Goal: Contribute content: Add original content to the website for others to see

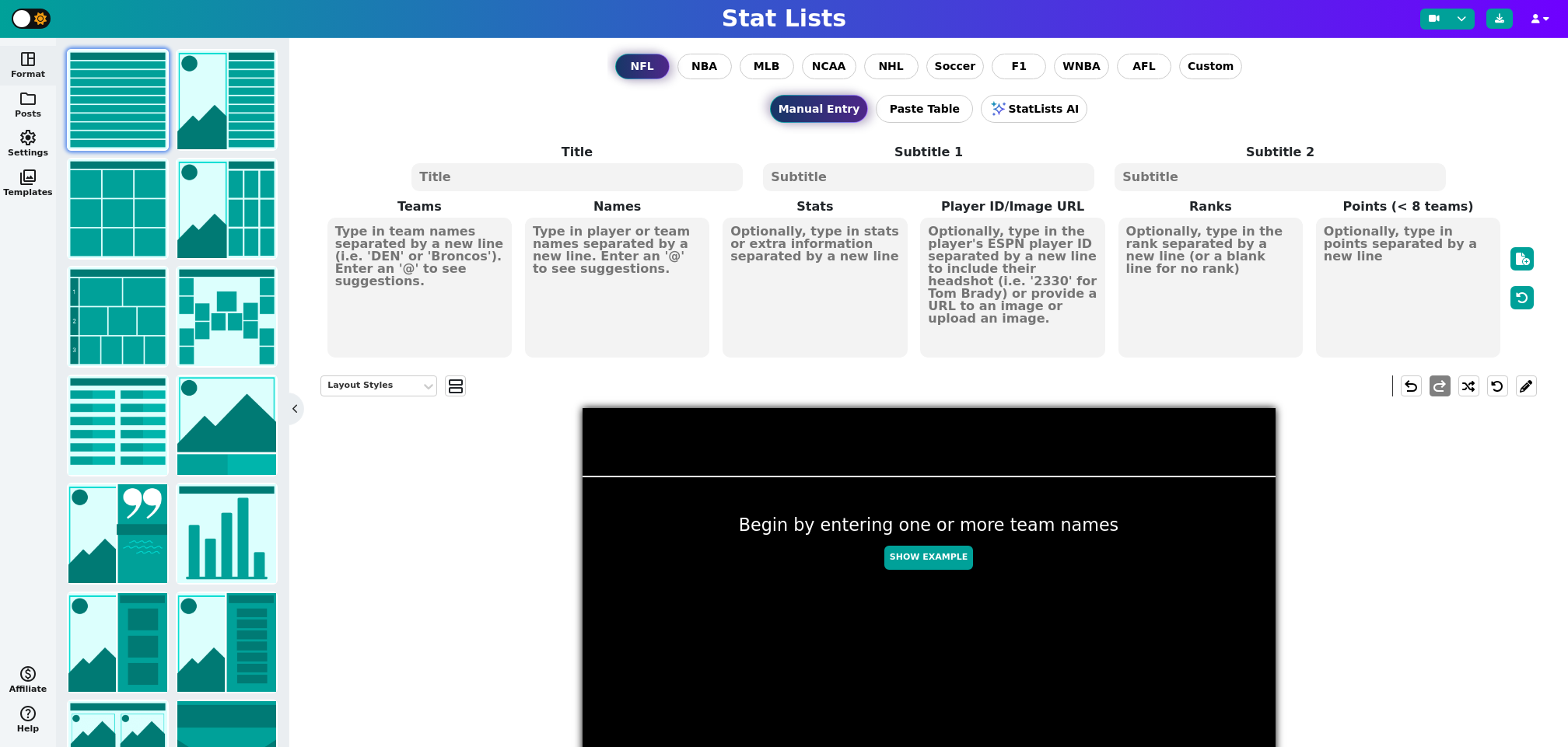
click at [34, 110] on button "folder Posts" at bounding box center [28, 106] width 56 height 40
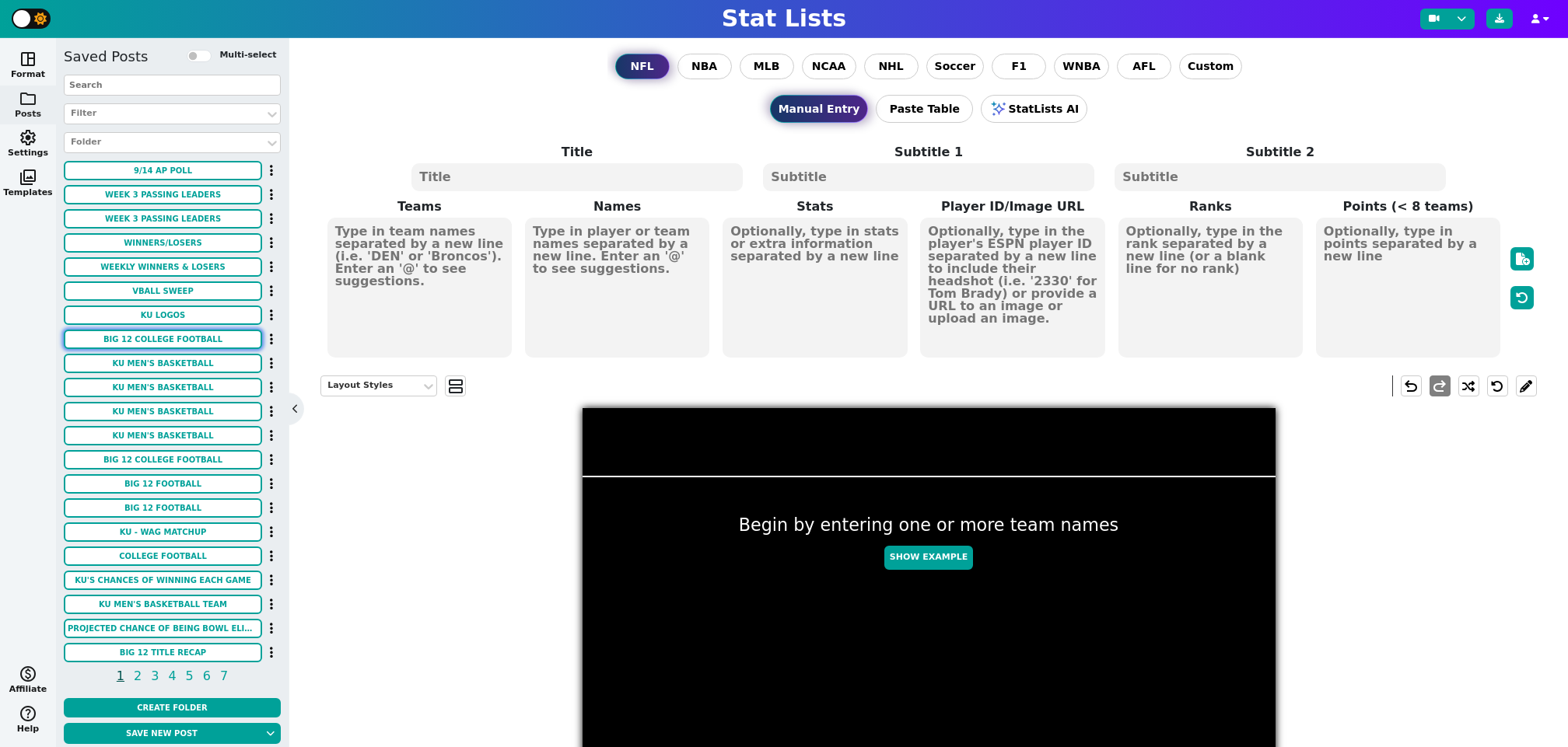
click at [188, 340] on button "BIG 12 COLLEGE FOOTBALL" at bounding box center [162, 339] width 199 height 19
type textarea "BIG 12 COLLEGE FOOTBALL"
type textarea "WEEK 2 SCOREBOARD"
type textarea "KU MIZ OKST ORE ASU MSST [US_STATE] ISU BAY SMU KENT TTU CP [US_STATE] BGSU CIN…"
type textarea "31 42 3 69 20 24 13 16 48 45 14 62 9 63 20 34 7 31 10 17 24 21 35 9 7 68 3 48 3…"
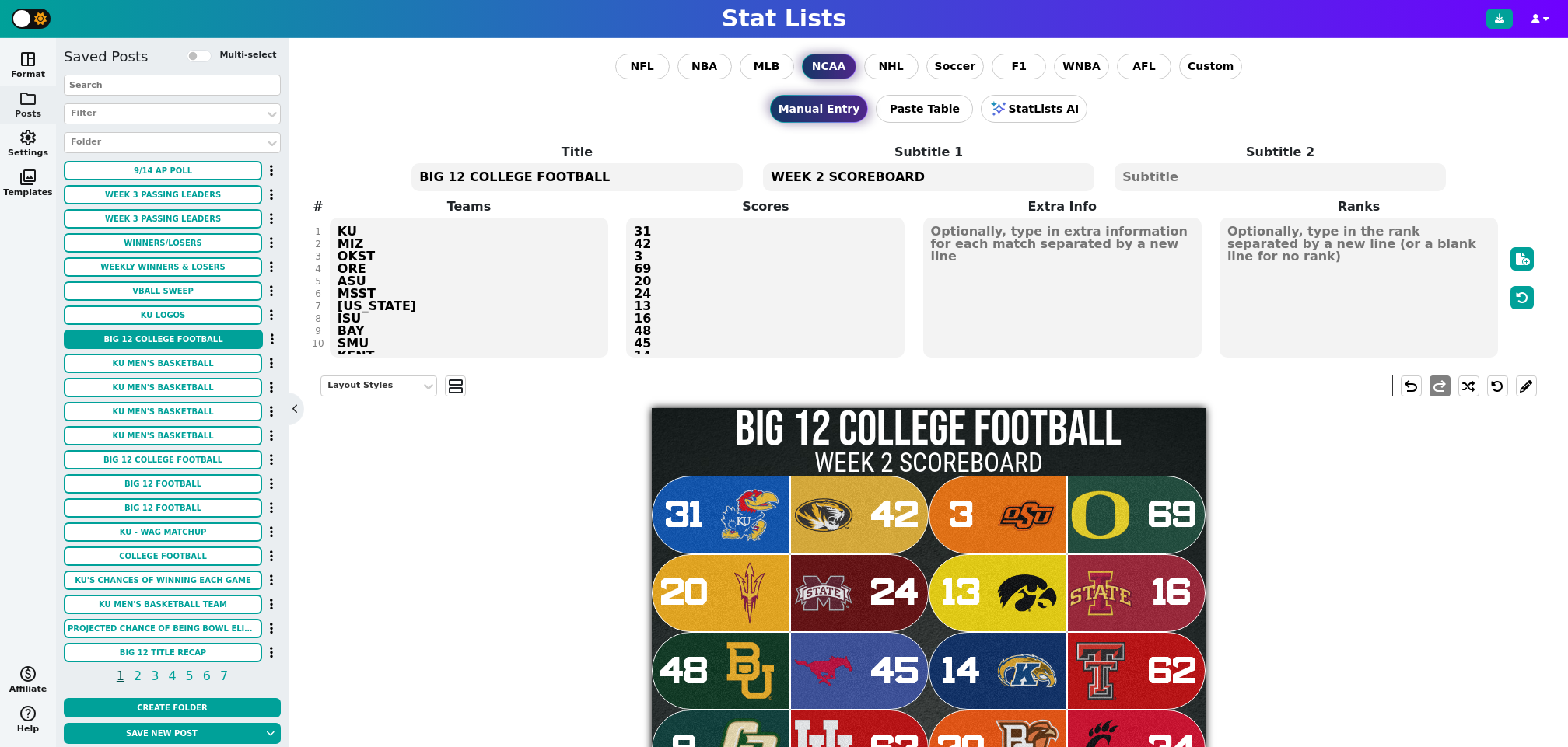
click at [811, 175] on textarea "WEEK 2 SCOREBOARD" at bounding box center [928, 177] width 331 height 28
type textarea "WEEK 4 SCOREBOARD"
click at [502, 293] on textarea "KU MIZ OKST ORE ASU MSST [US_STATE] ISU BAY SMU KENT TTU CP [US_STATE] BGSU CIN…" at bounding box center [469, 287] width 279 height 140
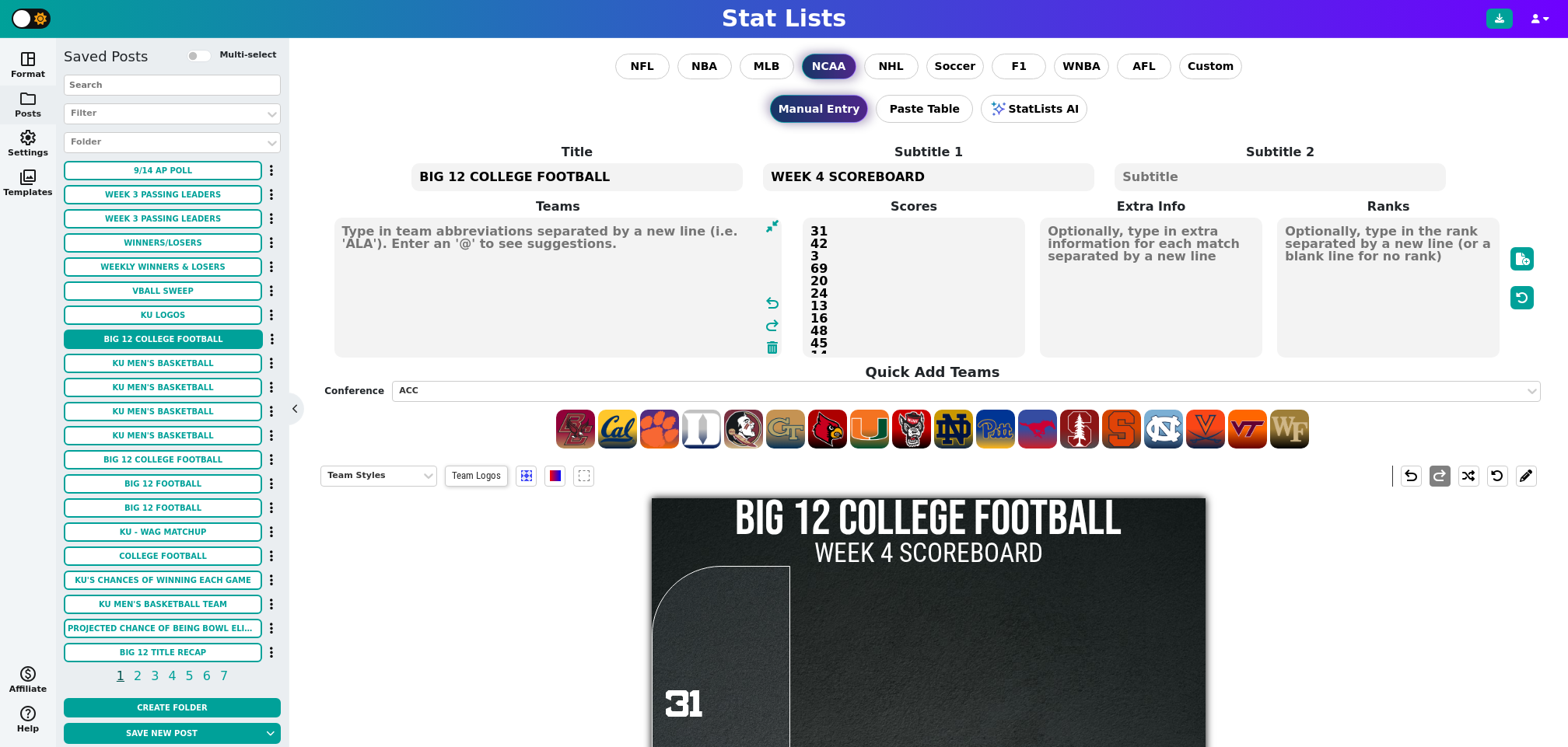
click at [935, 311] on textarea "31 42 3 69 20 24 13 16 48 45 14 62 9 63 20 34 7 31 10 17 24 21 35 9 7 68 3 48 3…" at bounding box center [914, 287] width 222 height 140
click at [470, 264] on textarea at bounding box center [558, 287] width 448 height 140
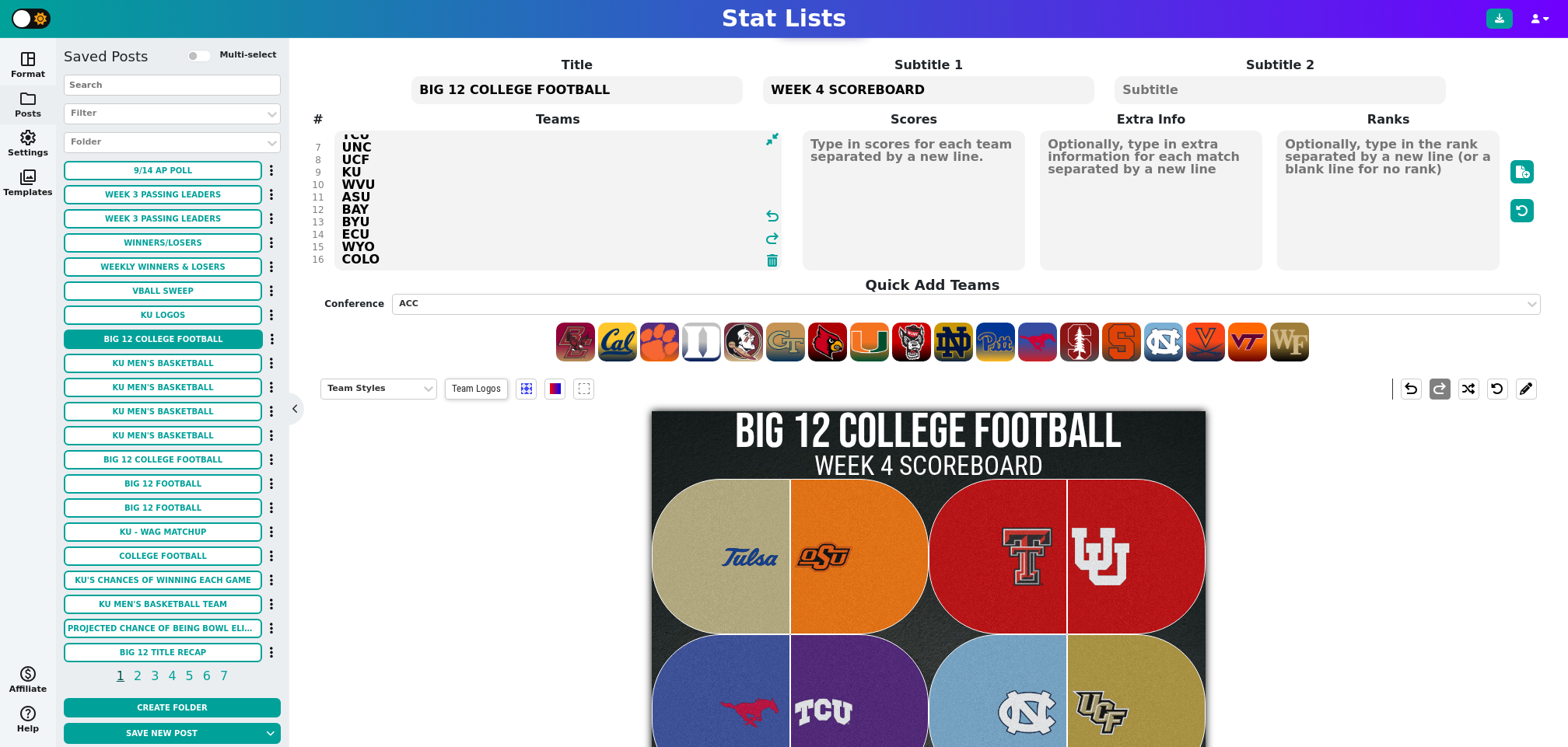
scroll to position [78, 0]
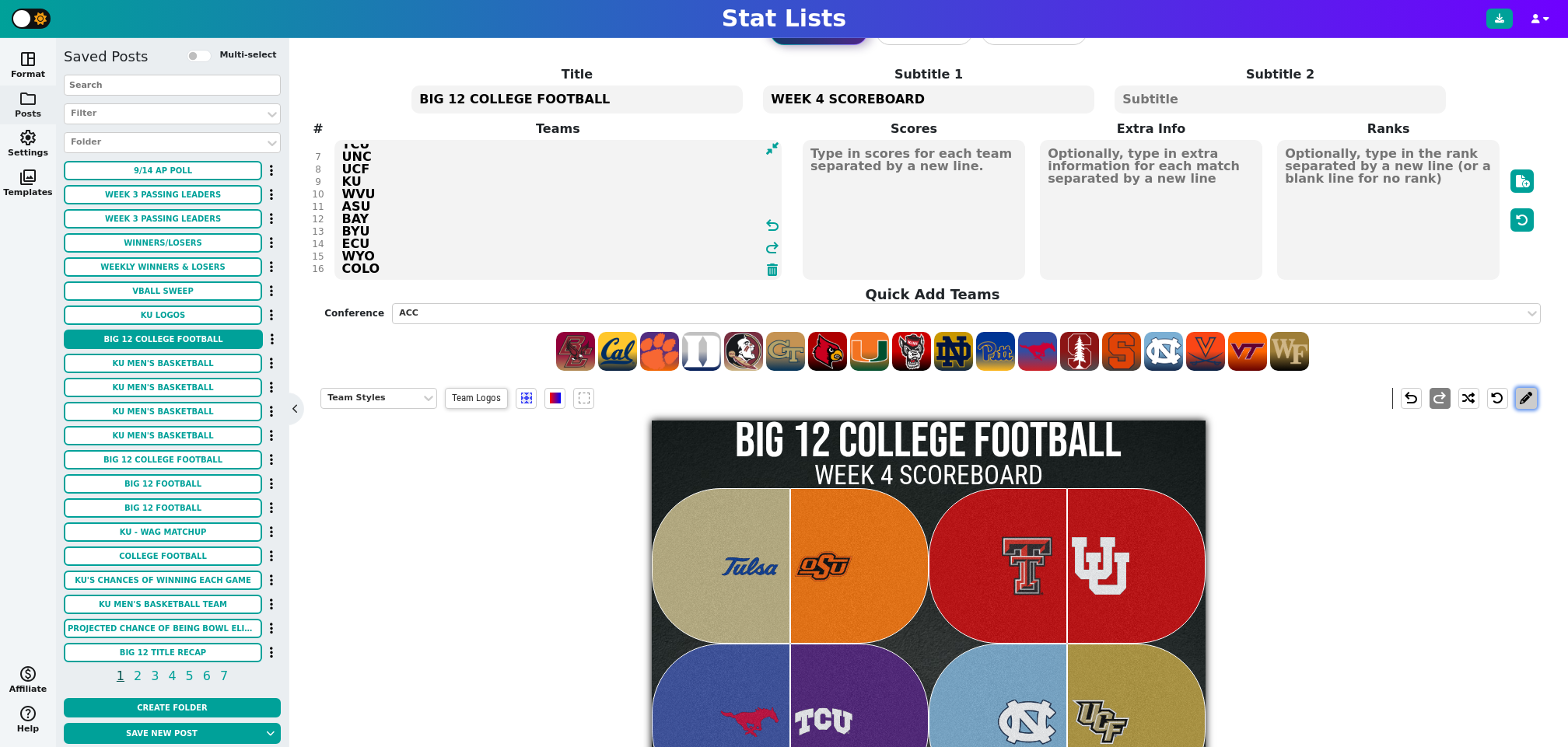
type textarea "TLSA OKST TTU [US_STATE] SMU TCU UNC UCF KU WVU ASU BAY BYU ECU WYO COLO"
click at [1527, 388] on button at bounding box center [1526, 398] width 21 height 21
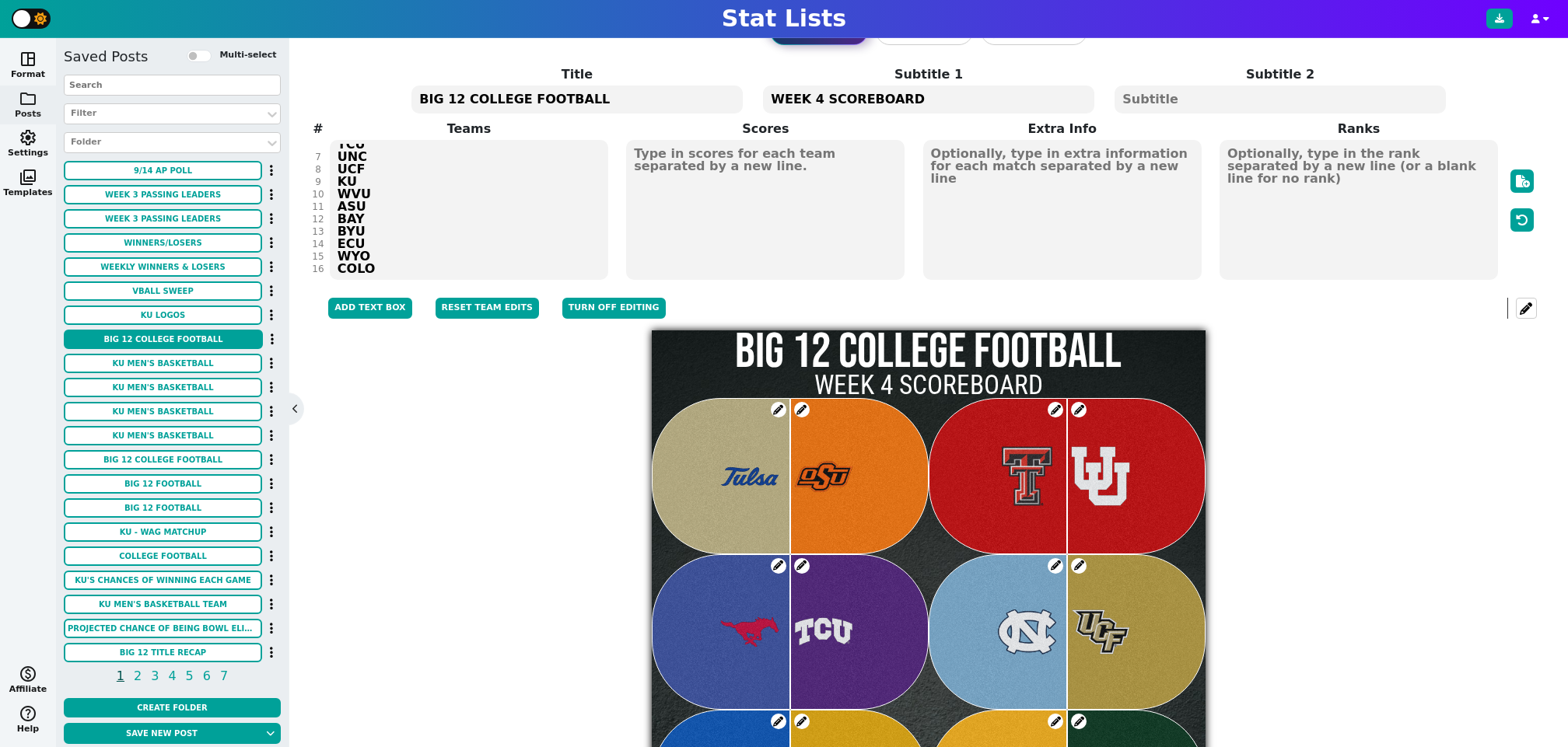
click at [779, 406] on span at bounding box center [778, 410] width 16 height 16
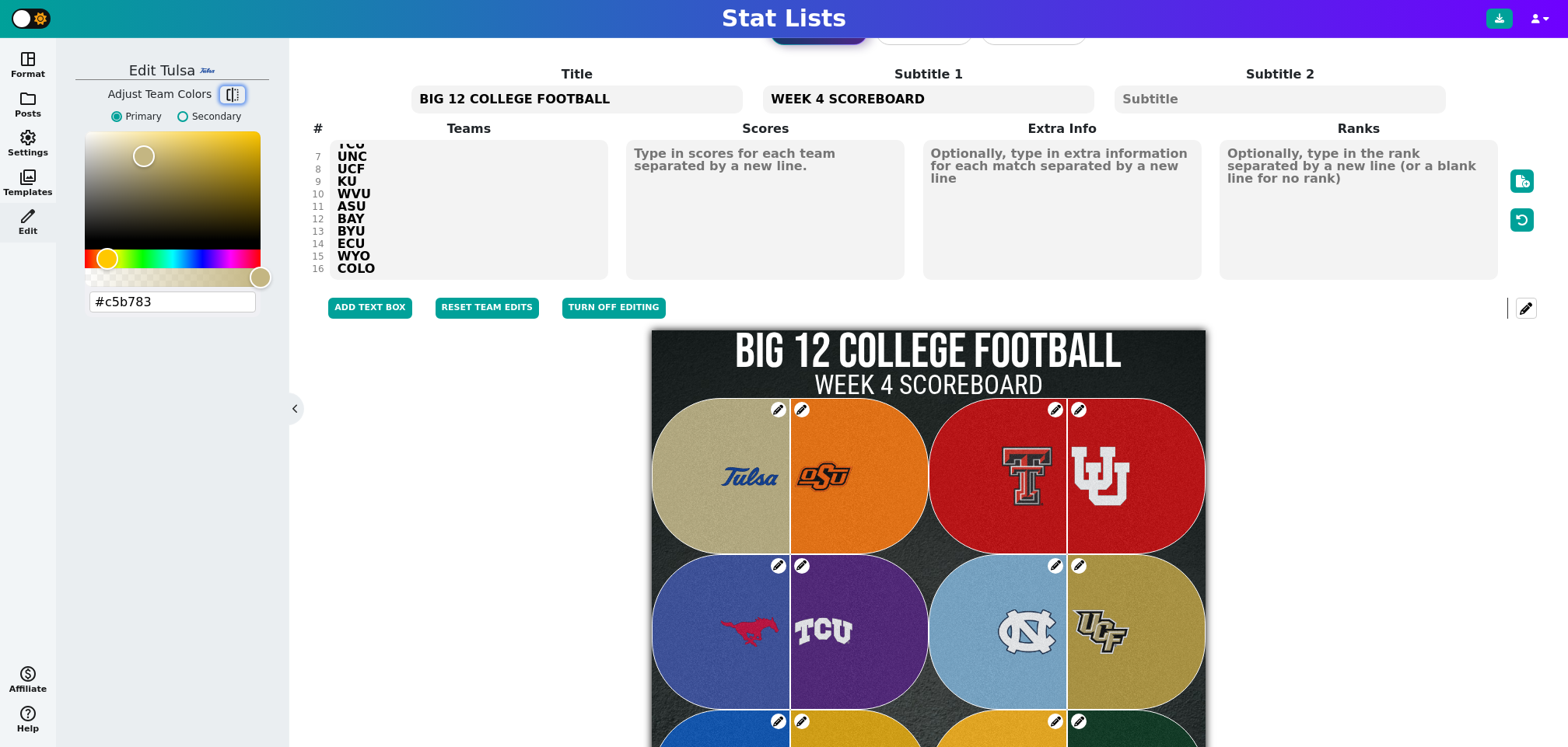
click at [228, 87] on span "flip" at bounding box center [233, 95] width 16 height 16
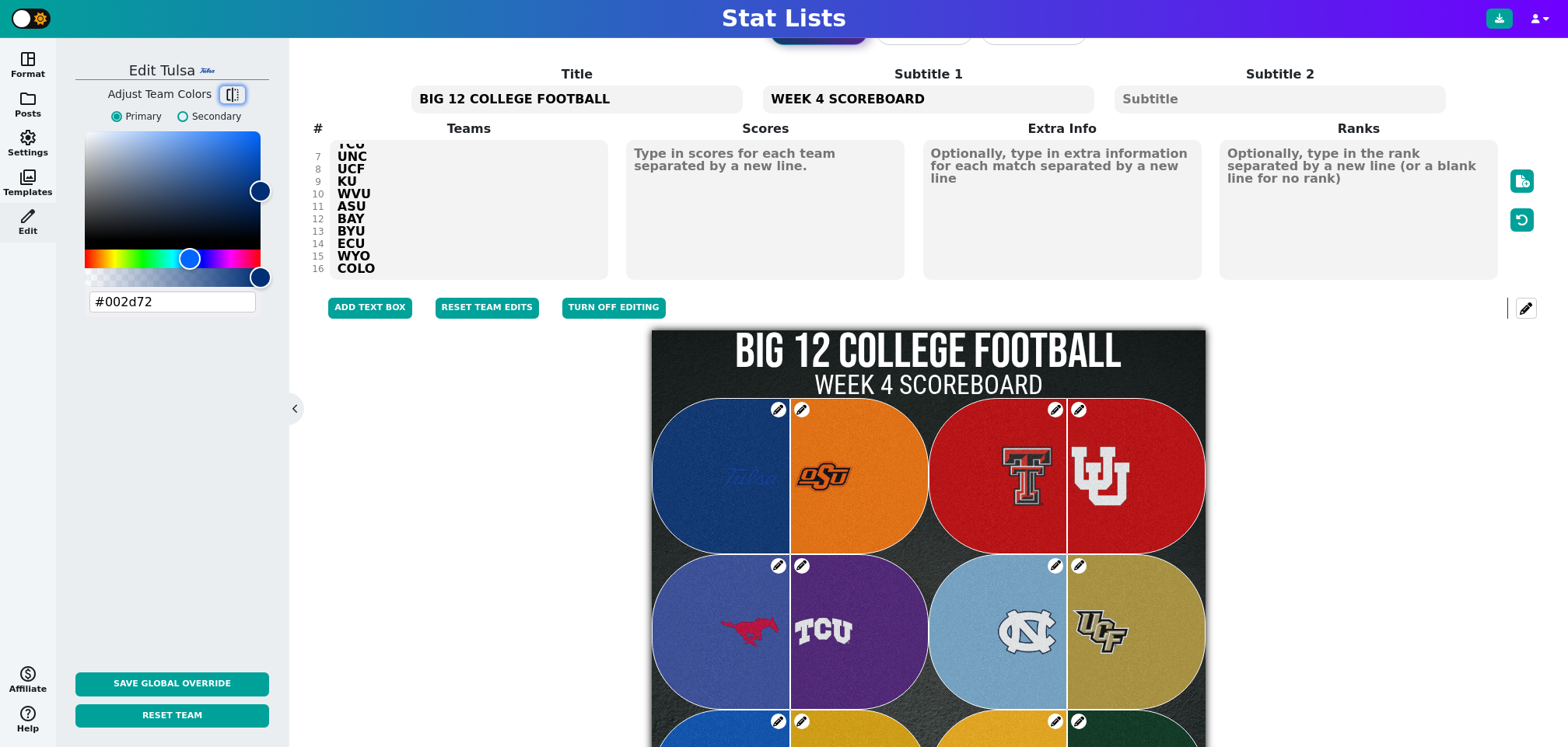
click at [228, 87] on span "flip" at bounding box center [233, 95] width 16 height 16
type input "#c5b783"
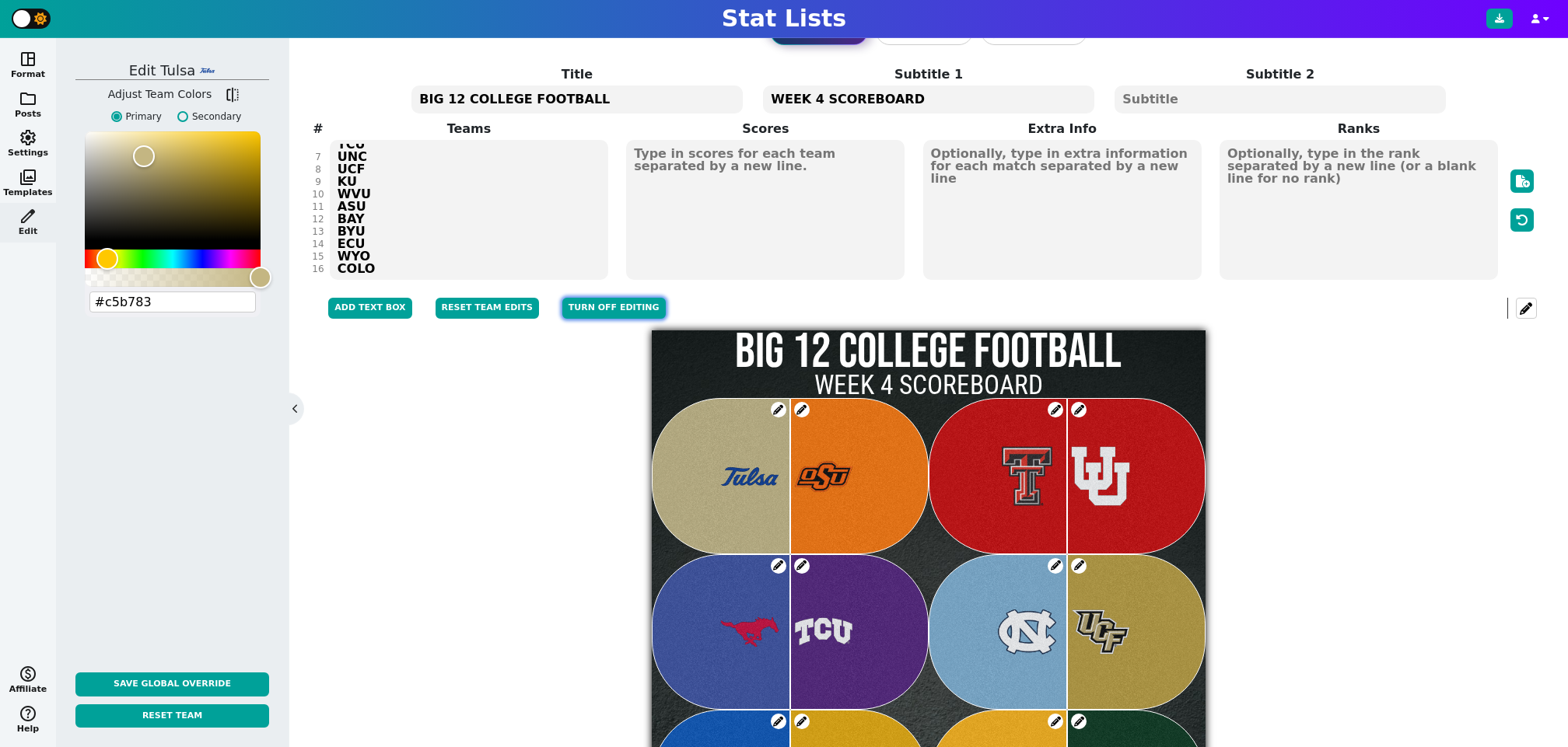
click at [595, 310] on button "Turn off editing" at bounding box center [613, 308] width 103 height 21
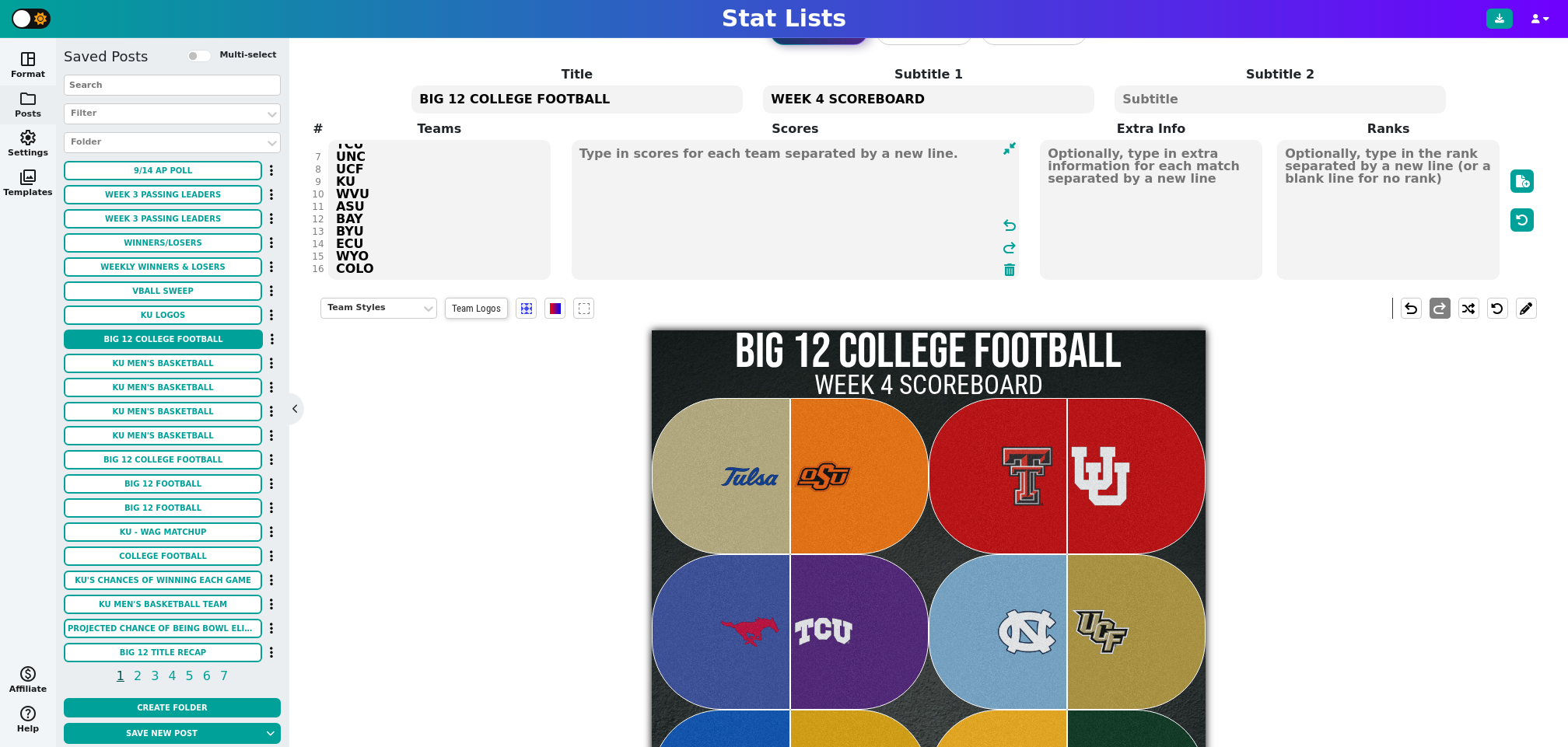
click at [816, 175] on textarea at bounding box center [796, 209] width 448 height 140
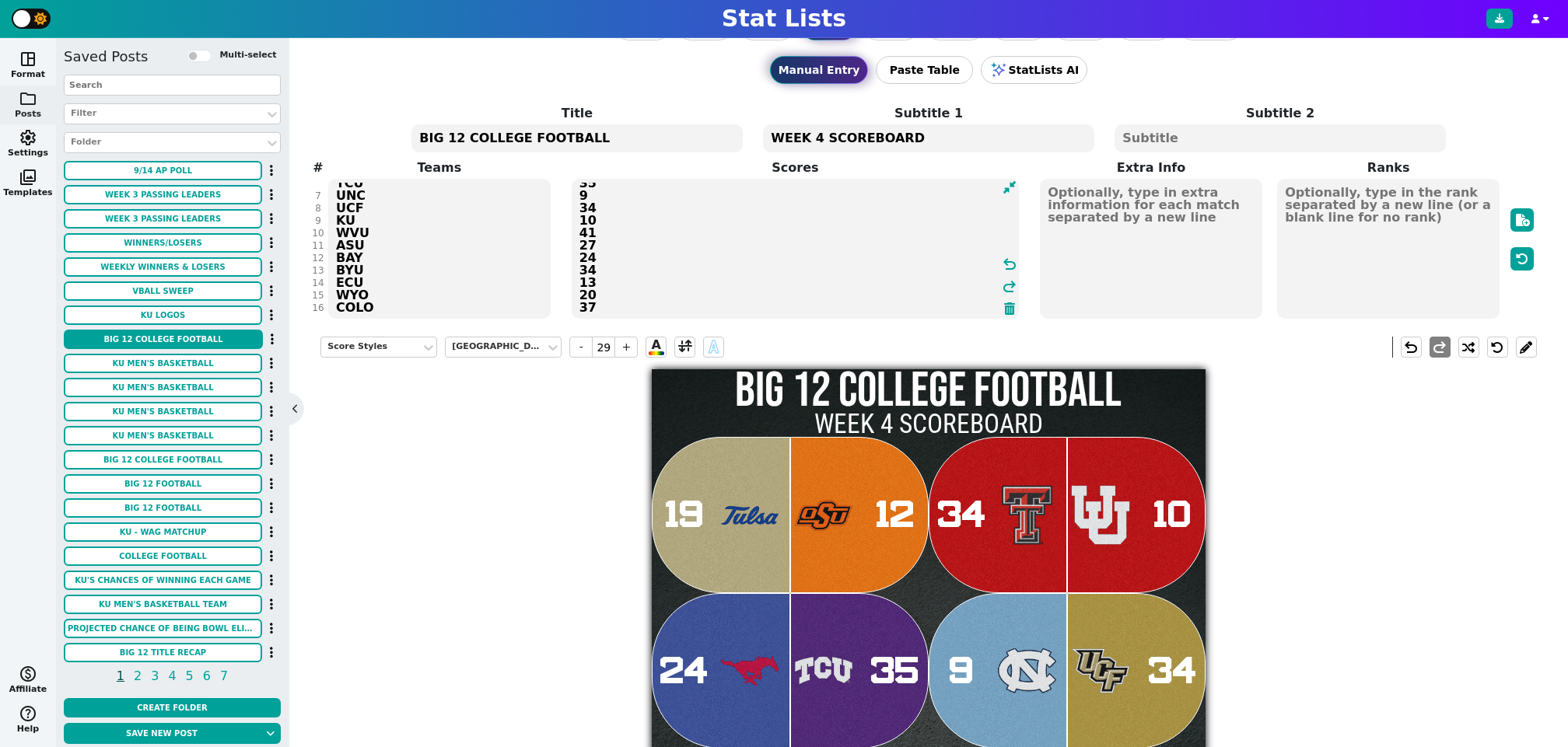
scroll to position [37, 0]
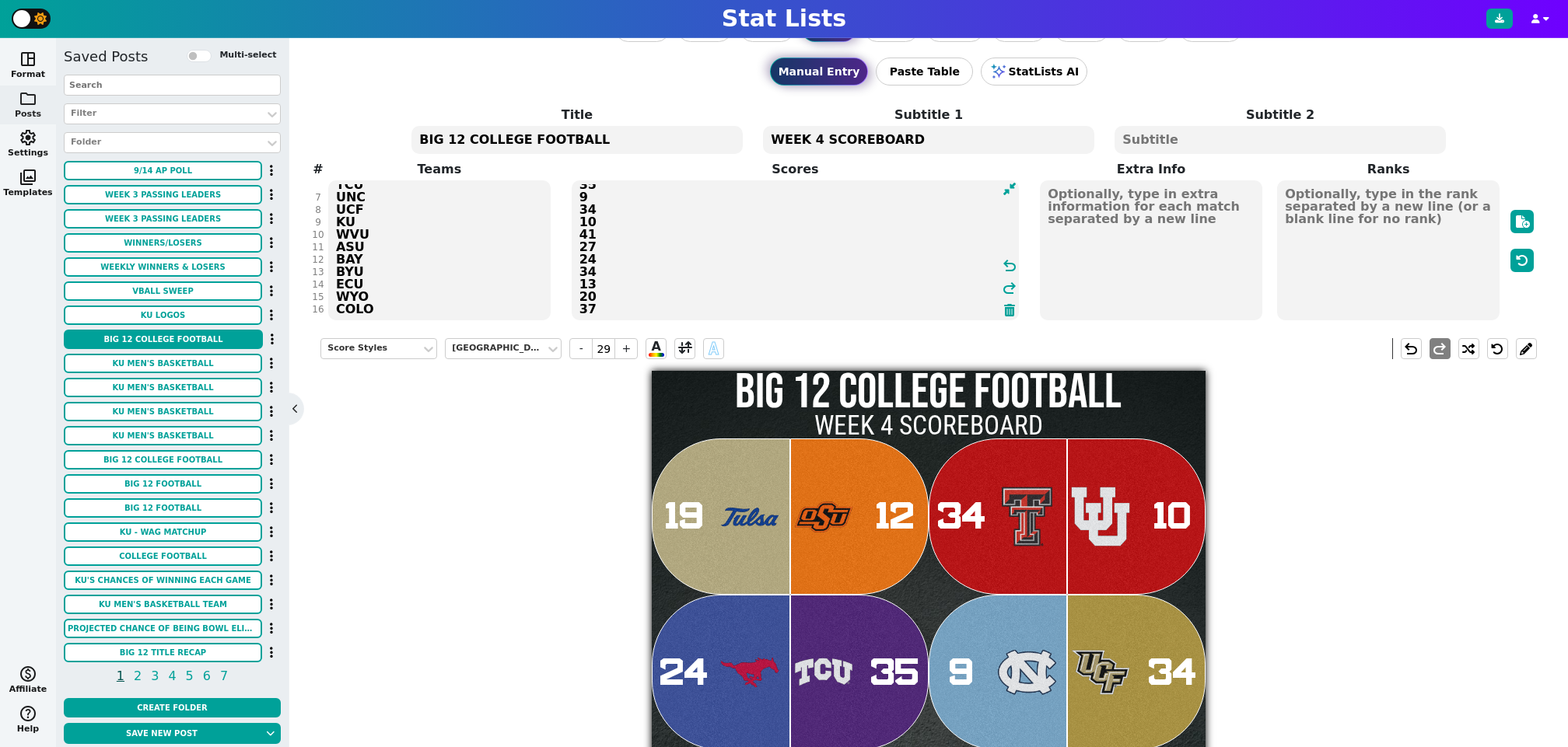
type textarea "19 12 34 10 24 35 9 34 10 41 27 24 34 13 20 37"
click at [1388, 219] on textarea at bounding box center [1388, 250] width 222 height 140
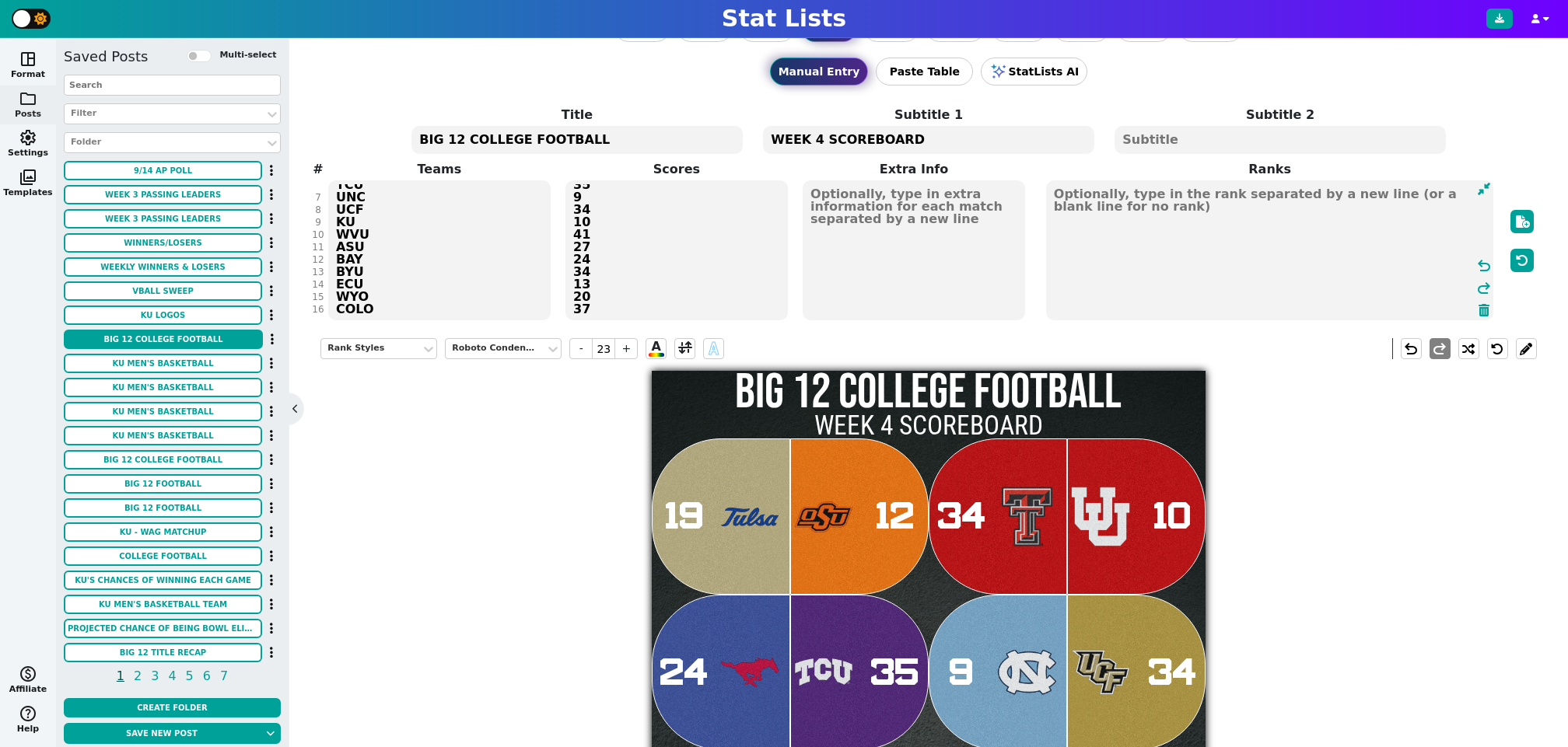
type input "23"
type textarea "#"
click at [919, 222] on textarea at bounding box center [914, 250] width 222 height 140
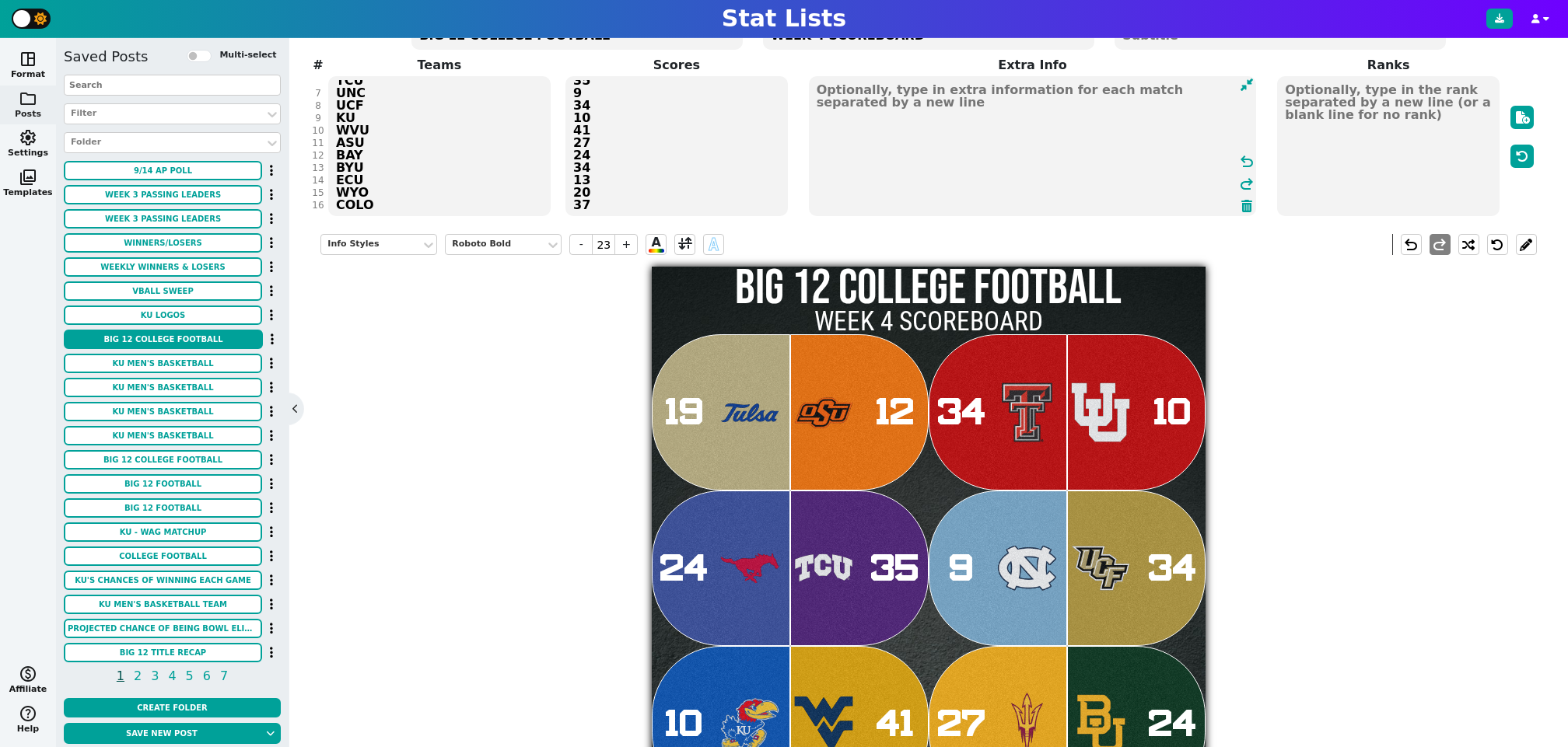
scroll to position [144, 0]
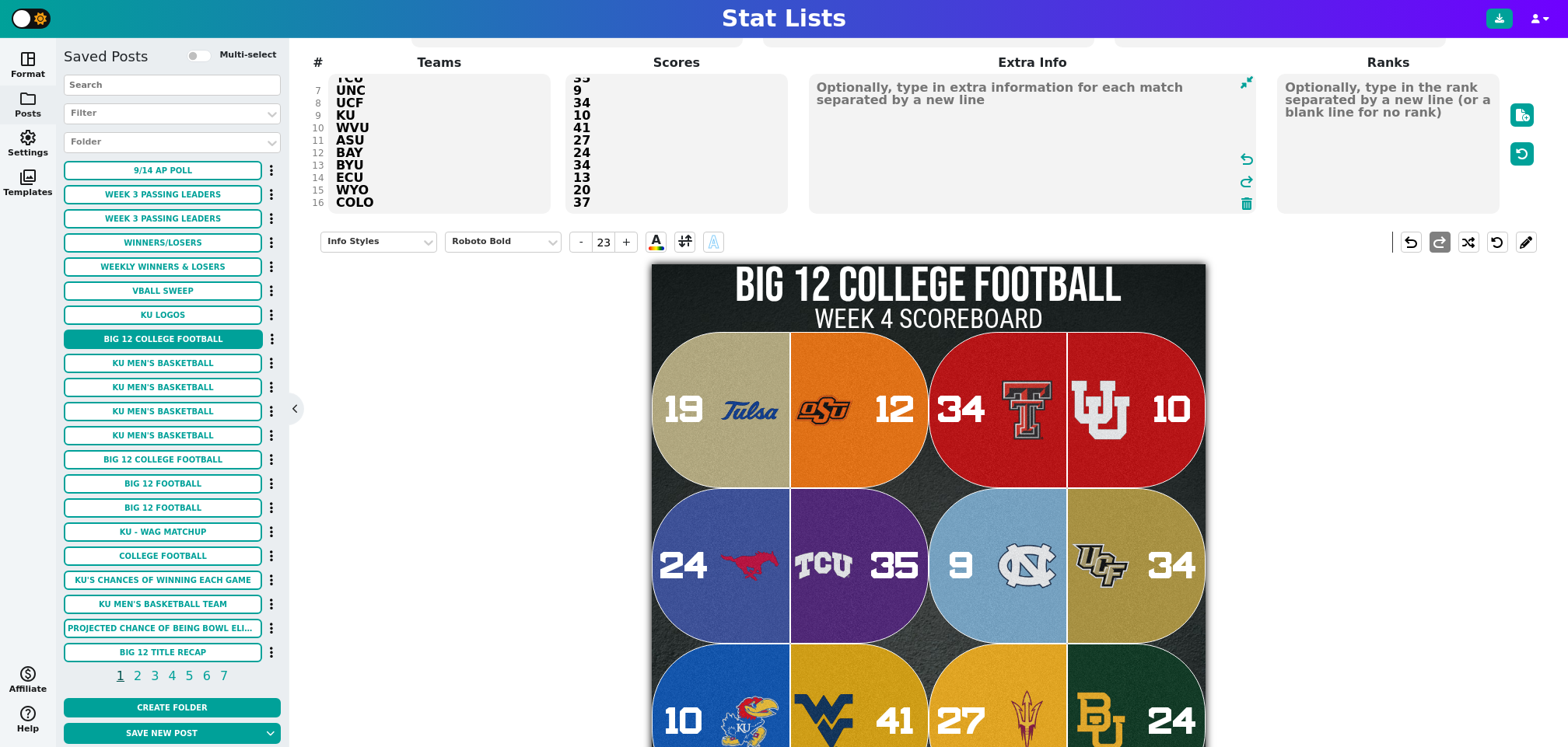
click at [508, 550] on div "Info Styles Roboto Bold - 23 + A A undo redo BIG 12 COLLEGE FOOTBALL WEEK 4 SCO…" at bounding box center [928, 589] width 1216 height 737
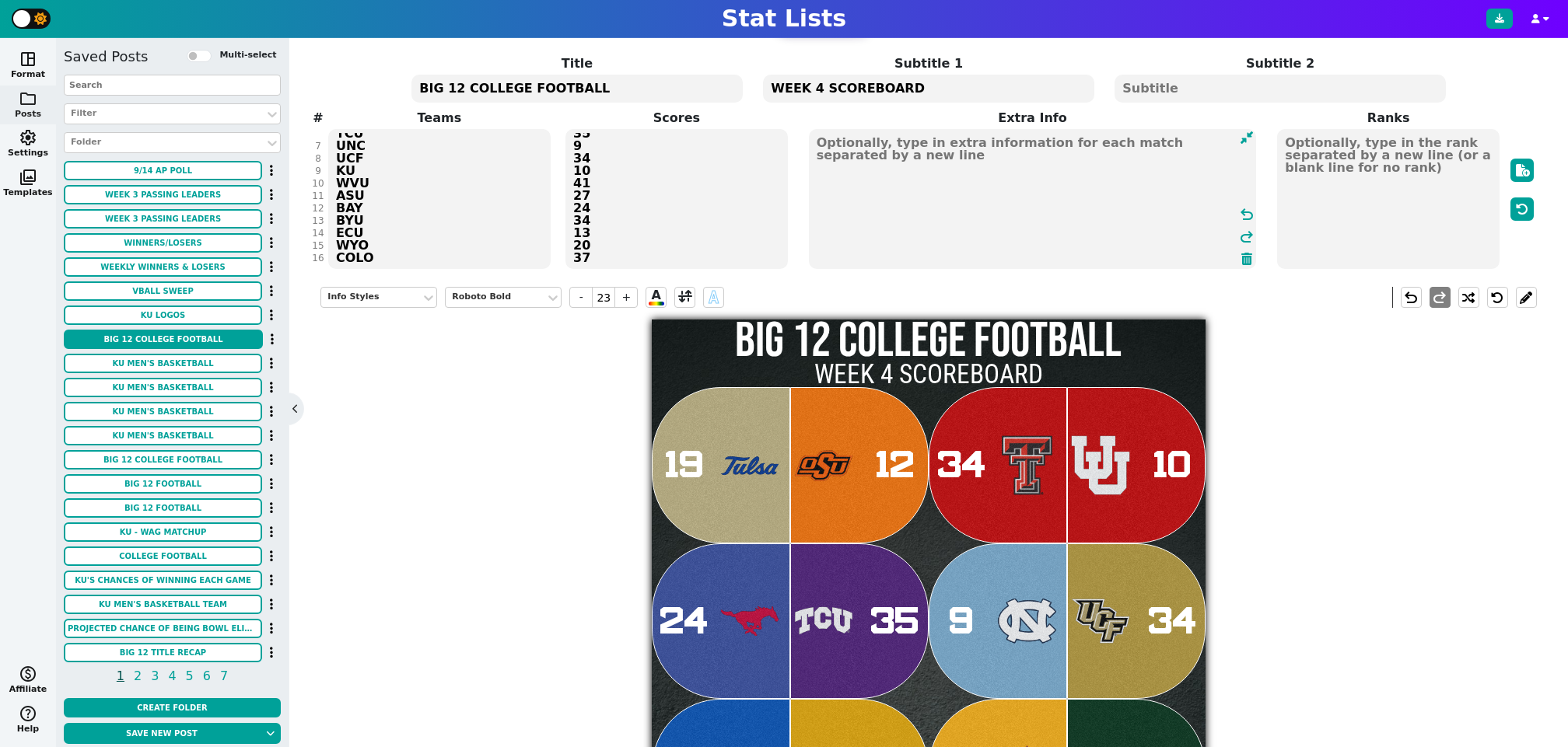
scroll to position [87, 0]
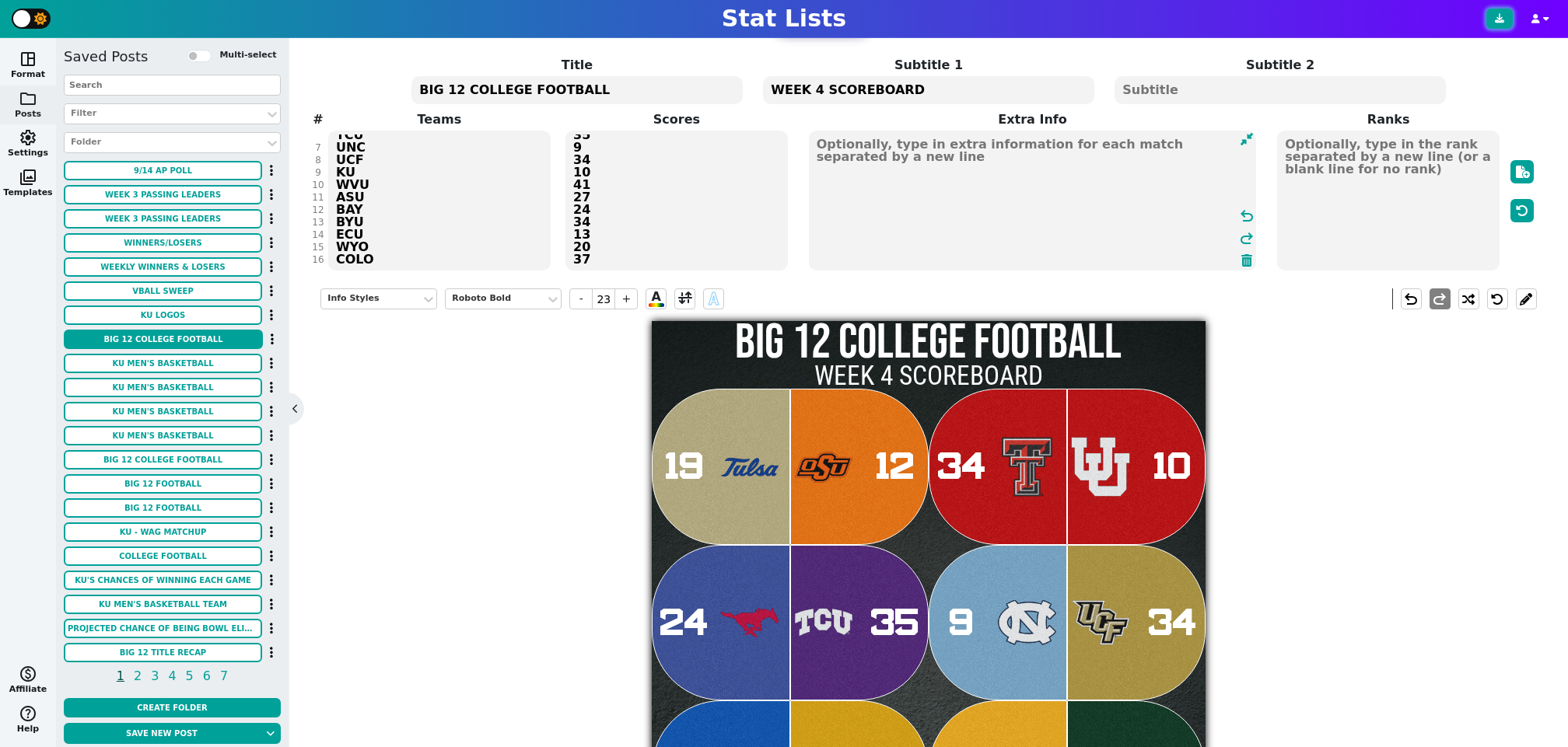
click at [1503, 22] on icon at bounding box center [1499, 18] width 10 height 10
